Goal: Information Seeking & Learning: Check status

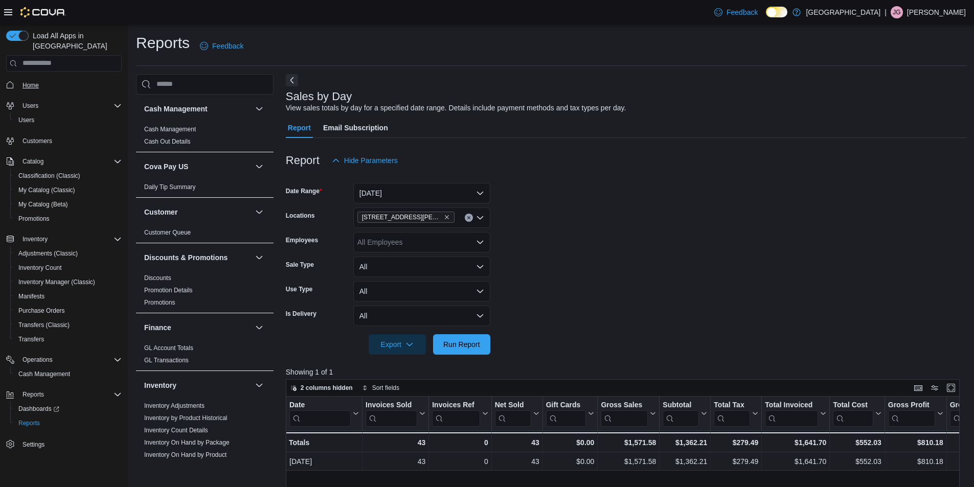
click at [33, 81] on span "Home" at bounding box center [30, 85] width 16 height 8
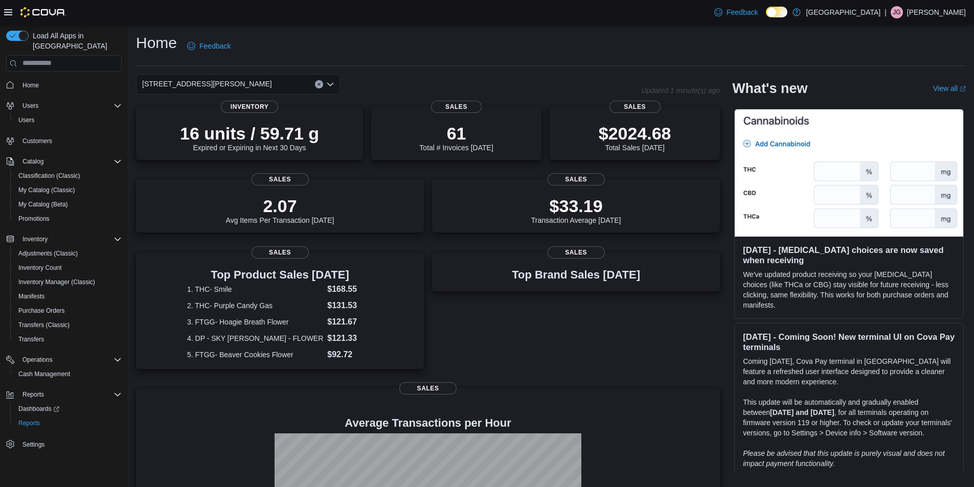
click at [330, 83] on icon "Open list of options" at bounding box center [330, 84] width 8 height 8
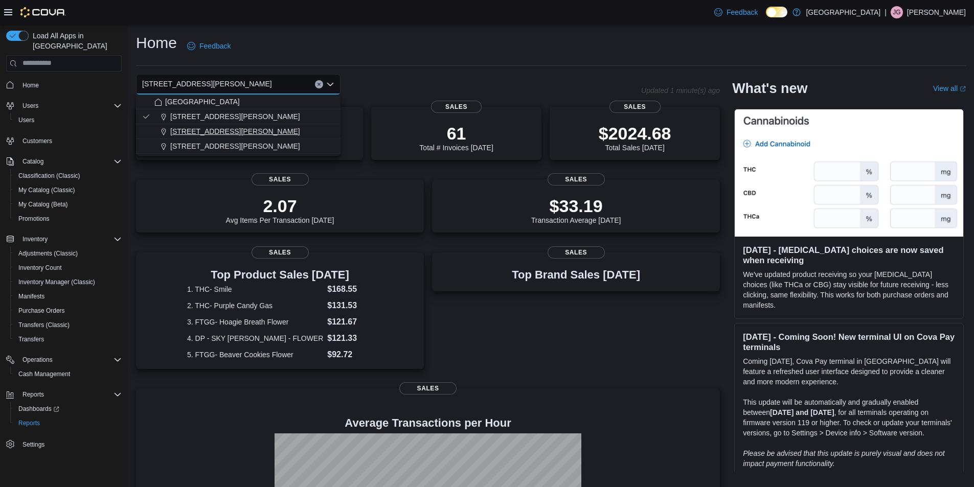
click at [219, 135] on span "[STREET_ADDRESS][PERSON_NAME]" at bounding box center [235, 131] width 130 height 10
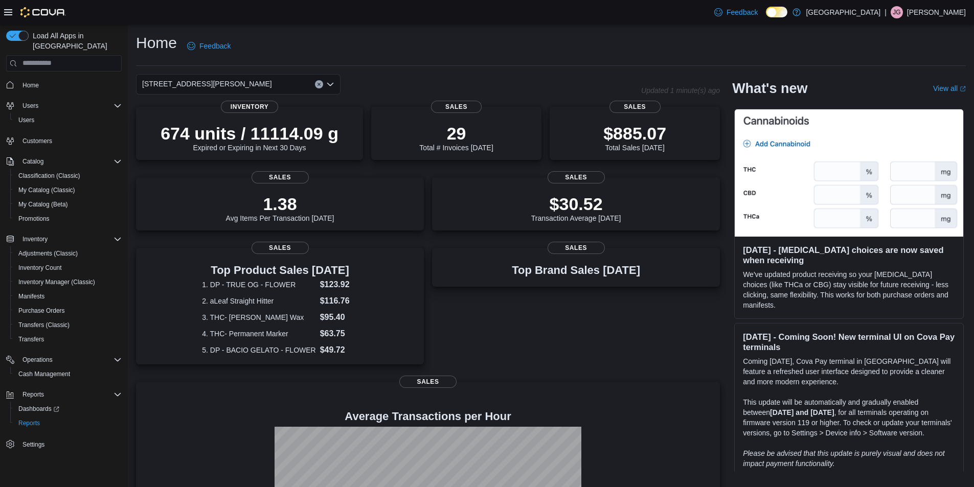
click at [536, 53] on div "Home Feedback" at bounding box center [551, 46] width 830 height 27
click at [329, 88] on icon "Open list of options" at bounding box center [330, 84] width 8 height 8
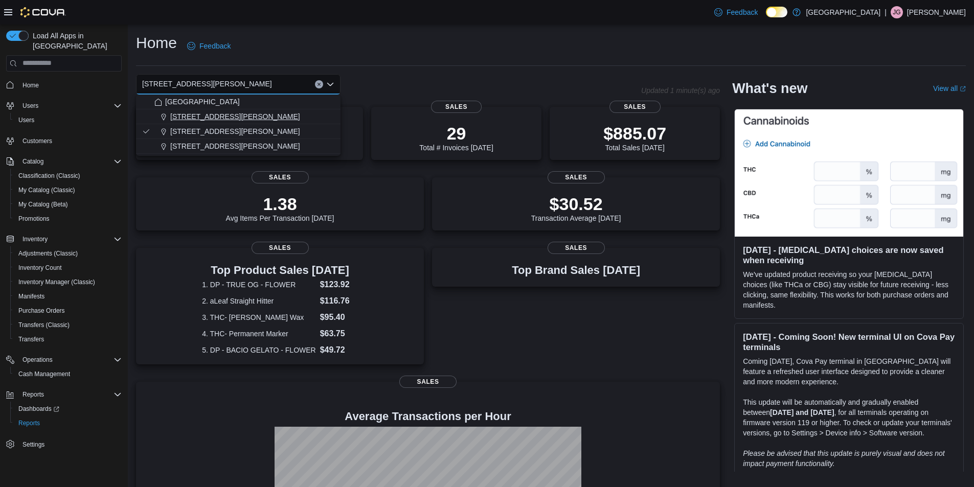
click at [218, 119] on span "[STREET_ADDRESS][PERSON_NAME]" at bounding box center [235, 116] width 130 height 10
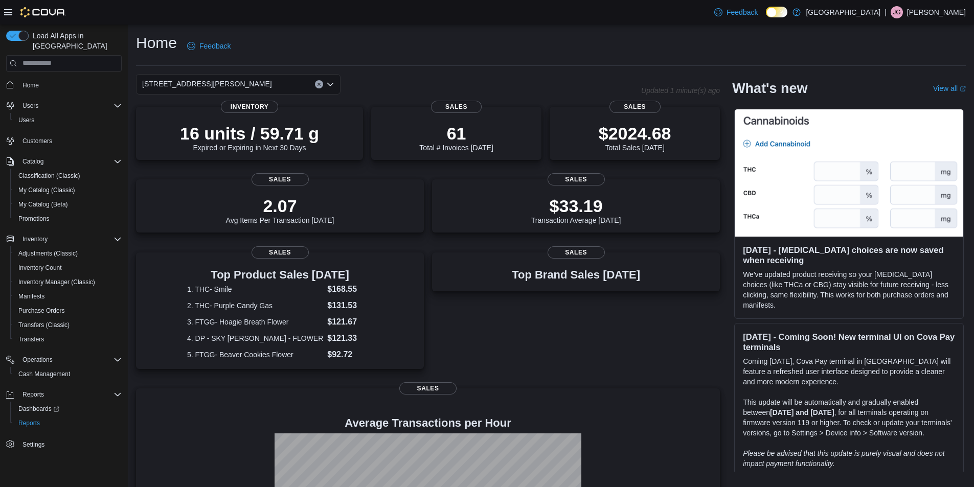
click at [462, 14] on div "Feedback Dark Mode Round House Reserve | JG Jesus Gonzalez" at bounding box center [487, 12] width 974 height 25
click at [662, 121] on div "$2024.68 Total Sales Today" at bounding box center [635, 134] width 154 height 33
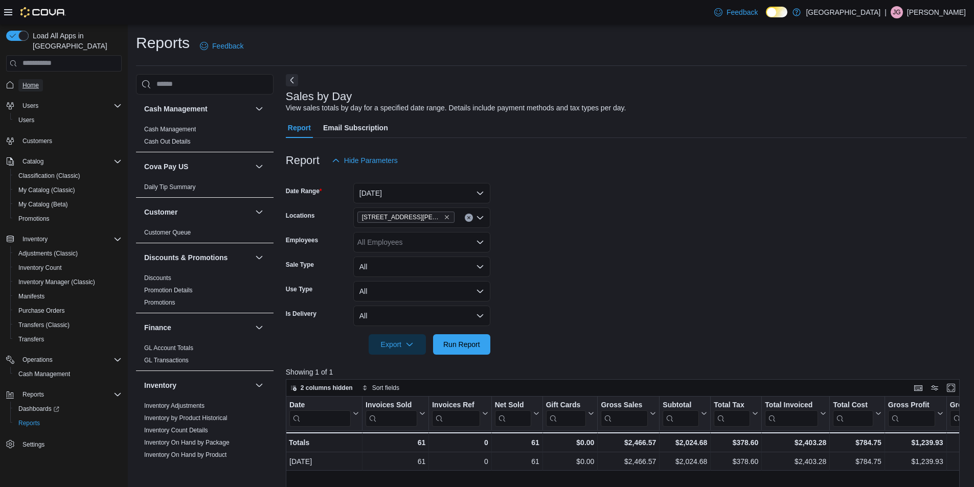
click at [35, 81] on span "Home" at bounding box center [30, 85] width 16 height 8
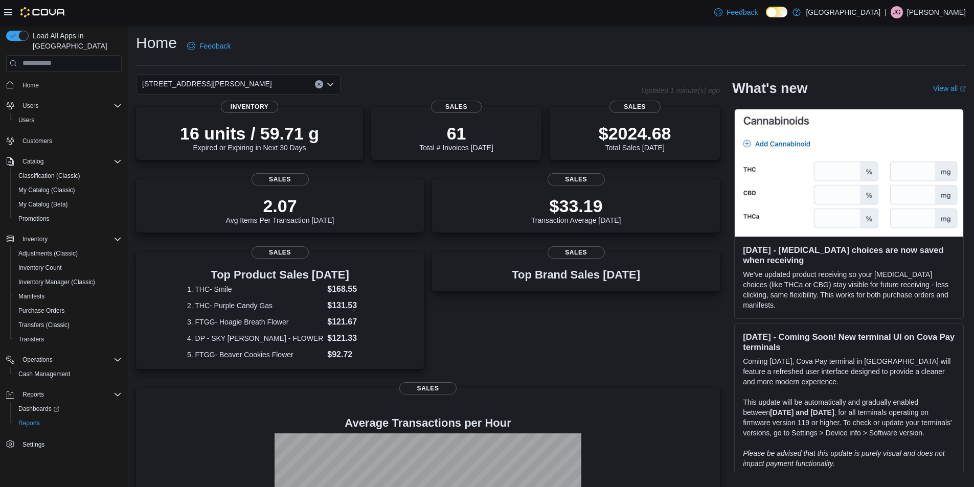
click at [332, 82] on icon "Open list of options" at bounding box center [330, 84] width 8 height 8
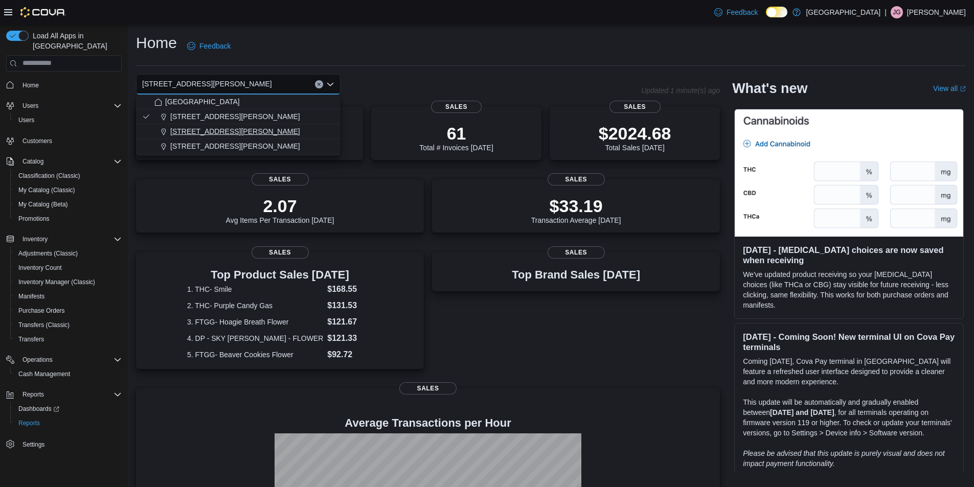
click at [218, 133] on span "[STREET_ADDRESS][PERSON_NAME]" at bounding box center [235, 131] width 130 height 10
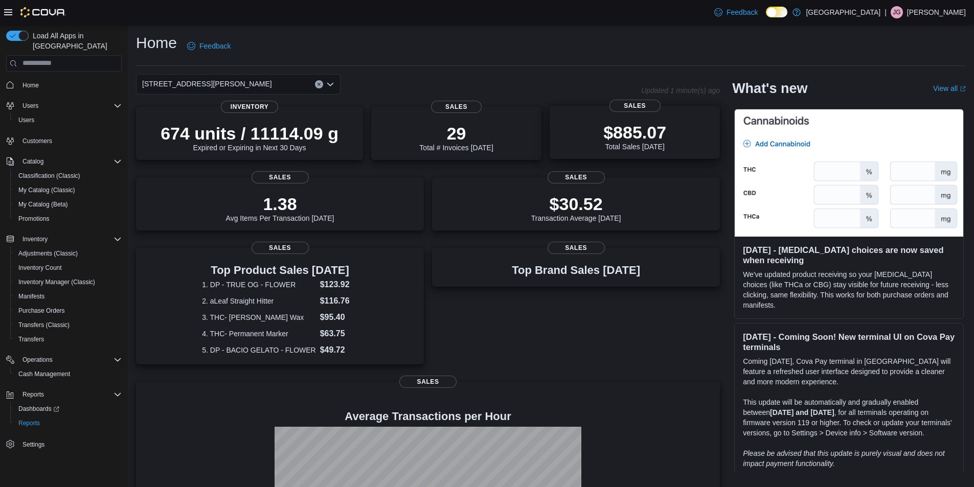
click at [644, 137] on p "$885.07" at bounding box center [634, 132] width 63 height 20
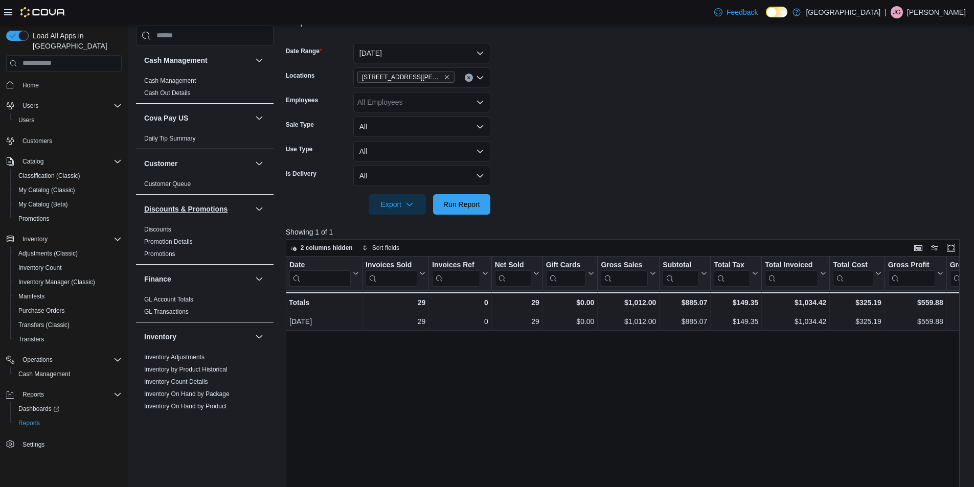
scroll to position [34, 0]
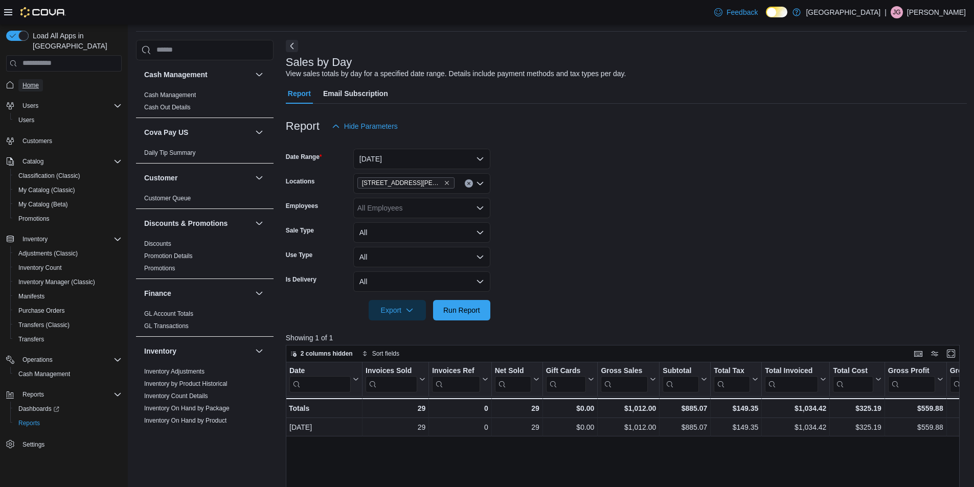
click at [31, 81] on span "Home" at bounding box center [30, 85] width 16 height 8
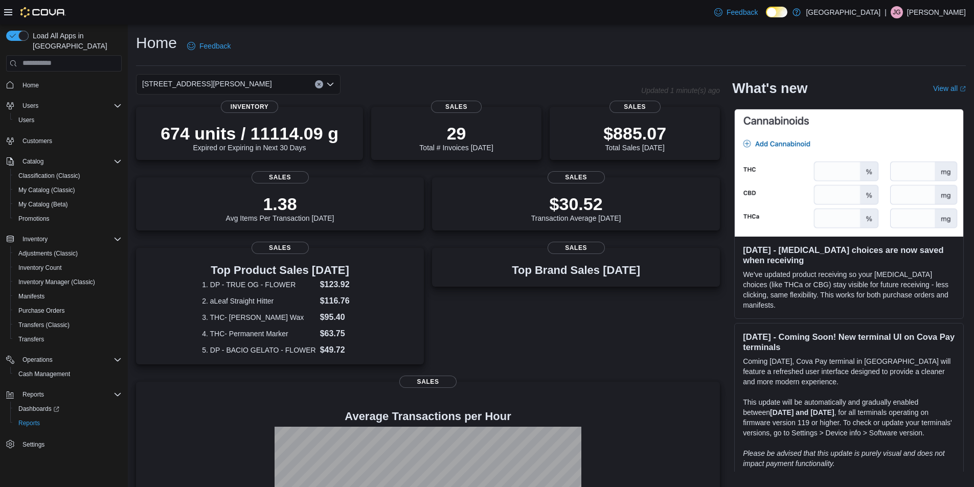
click at [318, 83] on icon "Clear input" at bounding box center [319, 84] width 4 height 4
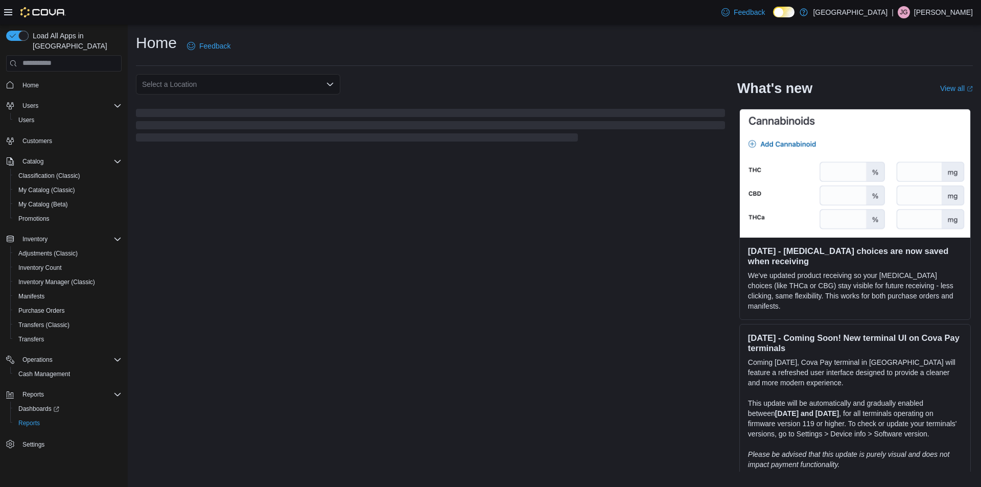
click at [597, 35] on div "Home Feedback" at bounding box center [554, 46] width 837 height 27
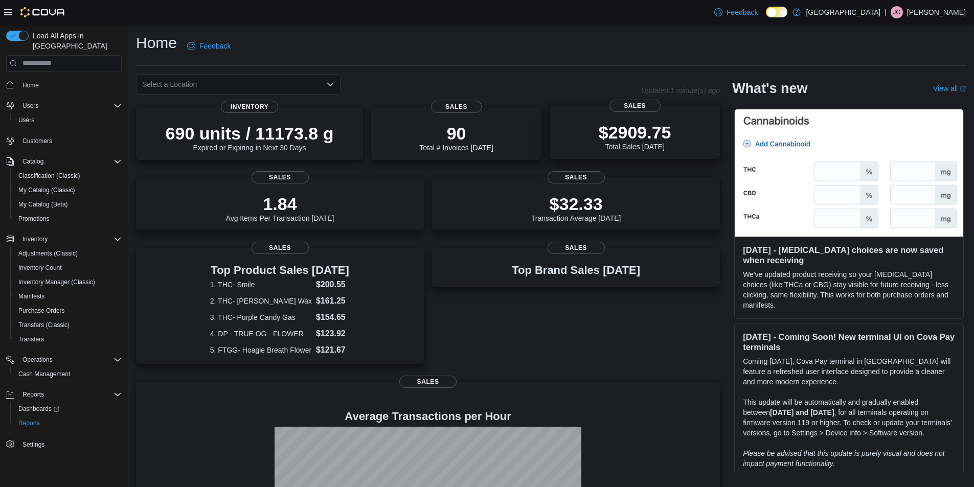
click at [627, 143] on div "$2909.75 Total Sales Today" at bounding box center [635, 136] width 73 height 29
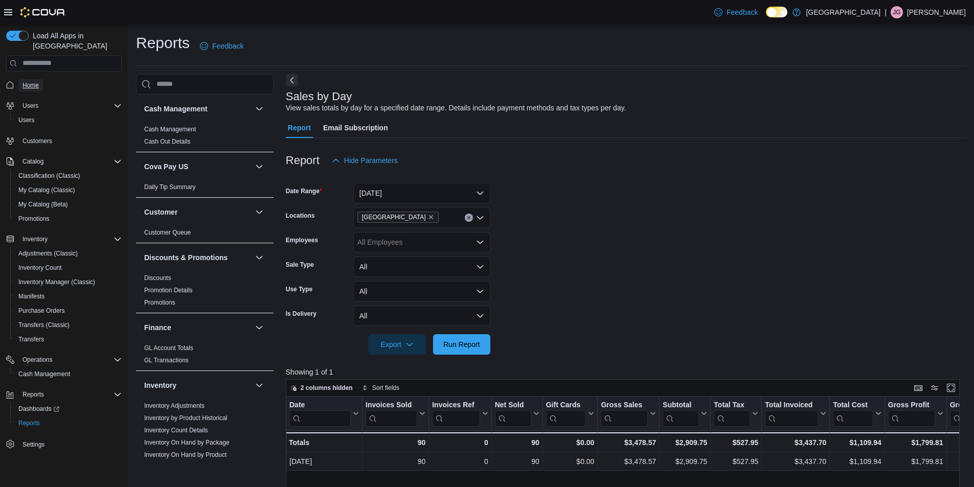
click at [22, 81] on span "Home" at bounding box center [30, 85] width 16 height 8
